Goal: Find contact information: Find contact information

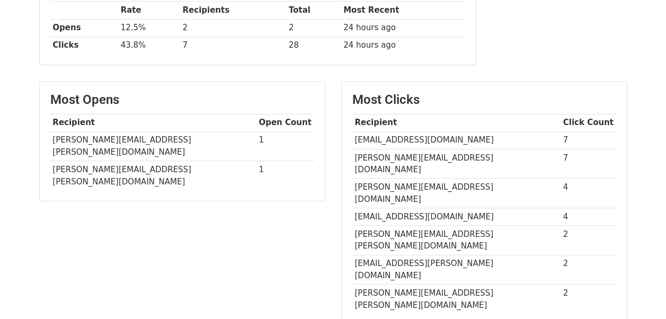
scroll to position [214, 0]
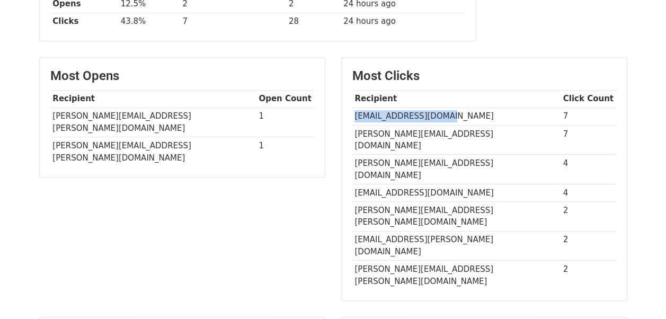
drag, startPoint x: 353, startPoint y: 115, endPoint x: 449, endPoint y: 109, distance: 96.1
click at [449, 109] on td "[EMAIL_ADDRESS][DOMAIN_NAME]" at bounding box center [456, 116] width 208 height 17
copy td "[EMAIL_ADDRESS][DOMAIN_NAME]"
click at [293, 202] on div "Most Opens Recipient Open Count [PERSON_NAME][EMAIL_ADDRESS][PERSON_NAME][DOMAI…" at bounding box center [182, 184] width 302 height 254
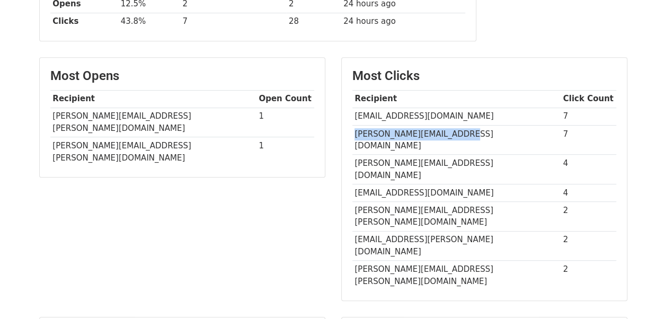
drag, startPoint x: 354, startPoint y: 130, endPoint x: 478, endPoint y: 137, distance: 124.1
click at [478, 137] on td "[PERSON_NAME][EMAIL_ADDRESS][DOMAIN_NAME]" at bounding box center [456, 140] width 208 height 30
copy td "[PERSON_NAME][EMAIL_ADDRESS][DOMAIN_NAME]"
click at [450, 184] on td "[EMAIL_ADDRESS][DOMAIN_NAME]" at bounding box center [456, 192] width 208 height 17
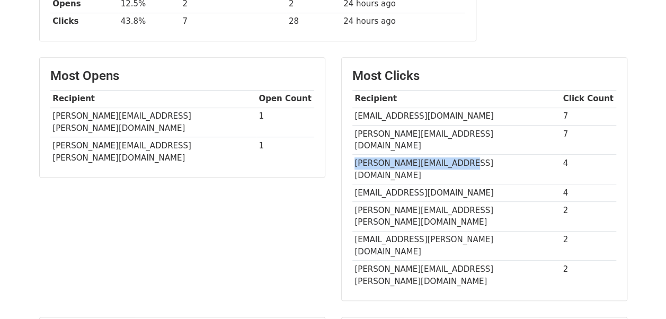
drag, startPoint x: 354, startPoint y: 148, endPoint x: 468, endPoint y: 153, distance: 114.5
click at [468, 155] on td "[PERSON_NAME][EMAIL_ADDRESS][DOMAIN_NAME]" at bounding box center [456, 170] width 208 height 30
copy td "[PERSON_NAME][EMAIL_ADDRESS][DOMAIN_NAME]"
click at [300, 215] on div "Most Opens Recipient Open Count [PERSON_NAME][EMAIL_ADDRESS][PERSON_NAME][DOMAI…" at bounding box center [182, 184] width 302 height 254
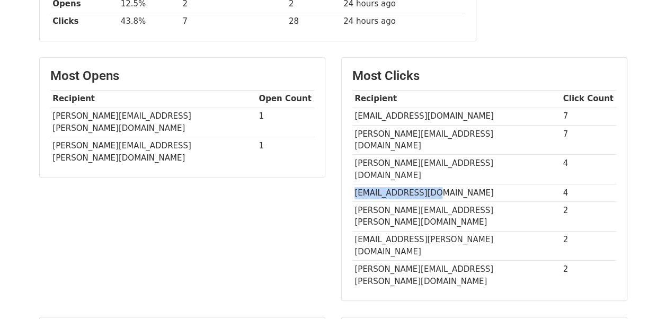
drag, startPoint x: 354, startPoint y: 166, endPoint x: 426, endPoint y: 166, distance: 71.5
click at [426, 184] on td "[EMAIL_ADDRESS][DOMAIN_NAME]" at bounding box center [456, 192] width 208 height 17
copy td "[EMAIL_ADDRESS][DOMAIN_NAME]"
click at [234, 175] on div "Most Opens Recipient Open Count [PERSON_NAME][EMAIL_ADDRESS][PERSON_NAME][DOMAI…" at bounding box center [182, 184] width 302 height 254
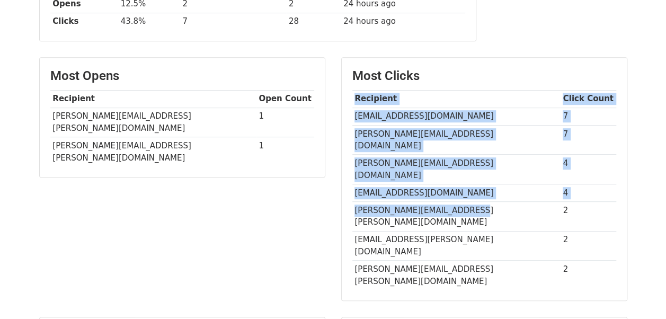
drag, startPoint x: 351, startPoint y: 184, endPoint x: 468, endPoint y: 190, distance: 117.2
click at [468, 190] on div "Most Clicks Recipient Click Count [EMAIL_ADDRESS][DOMAIN_NAME] 7 [PERSON_NAME][…" at bounding box center [484, 179] width 285 height 243
click at [468, 202] on td "[PERSON_NAME][EMAIL_ADDRESS][PERSON_NAME][DOMAIN_NAME]" at bounding box center [456, 217] width 208 height 30
click at [456, 202] on td "[PERSON_NAME][EMAIL_ADDRESS][PERSON_NAME][DOMAIN_NAME]" at bounding box center [456, 217] width 208 height 30
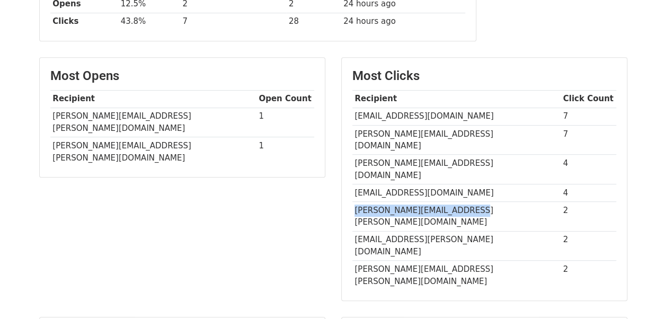
drag, startPoint x: 355, startPoint y: 183, endPoint x: 480, endPoint y: 185, distance: 125.0
click at [480, 202] on td "[PERSON_NAME][EMAIL_ADDRESS][PERSON_NAME][DOMAIN_NAME]" at bounding box center [456, 217] width 208 height 30
copy td "[PERSON_NAME][EMAIL_ADDRESS][PERSON_NAME][DOMAIN_NAME]"
click at [324, 204] on div "Most Opens Recipient Open Count [PERSON_NAME][EMAIL_ADDRESS][PERSON_NAME][DOMAI…" at bounding box center [182, 184] width 302 height 254
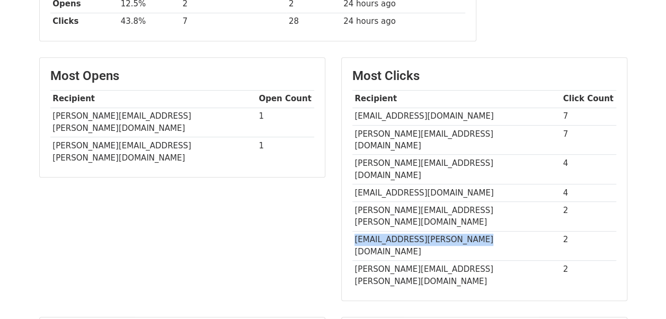
drag, startPoint x: 355, startPoint y: 201, endPoint x: 472, endPoint y: 203, distance: 117.1
click at [472, 231] on td "[EMAIL_ADDRESS][PERSON_NAME][DOMAIN_NAME]" at bounding box center [456, 246] width 208 height 30
copy td "[EMAIL_ADDRESS][PERSON_NAME][DOMAIN_NAME]"
click at [317, 248] on main "Campaigns ⟫ Streamline HR using AI Chatbots integrated with Teams/WhatsApp Spre…" at bounding box center [333, 199] width 604 height 729
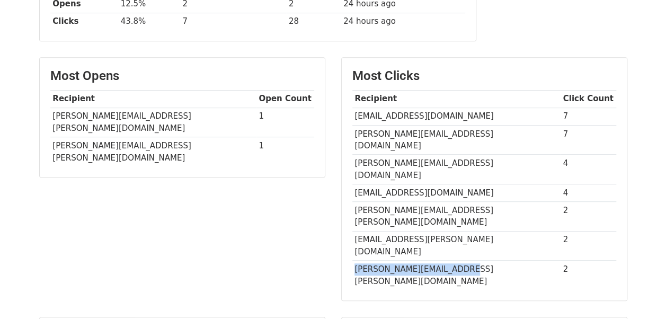
drag, startPoint x: 354, startPoint y: 217, endPoint x: 454, endPoint y: 220, distance: 100.7
click at [454, 261] on td "[PERSON_NAME][EMAIL_ADDRESS][PERSON_NAME][DOMAIN_NAME]" at bounding box center [456, 275] width 208 height 29
copy td "[PERSON_NAME][EMAIL_ADDRESS][PERSON_NAME][DOMAIN_NAME]"
